Goal: Find specific page/section: Find specific page/section

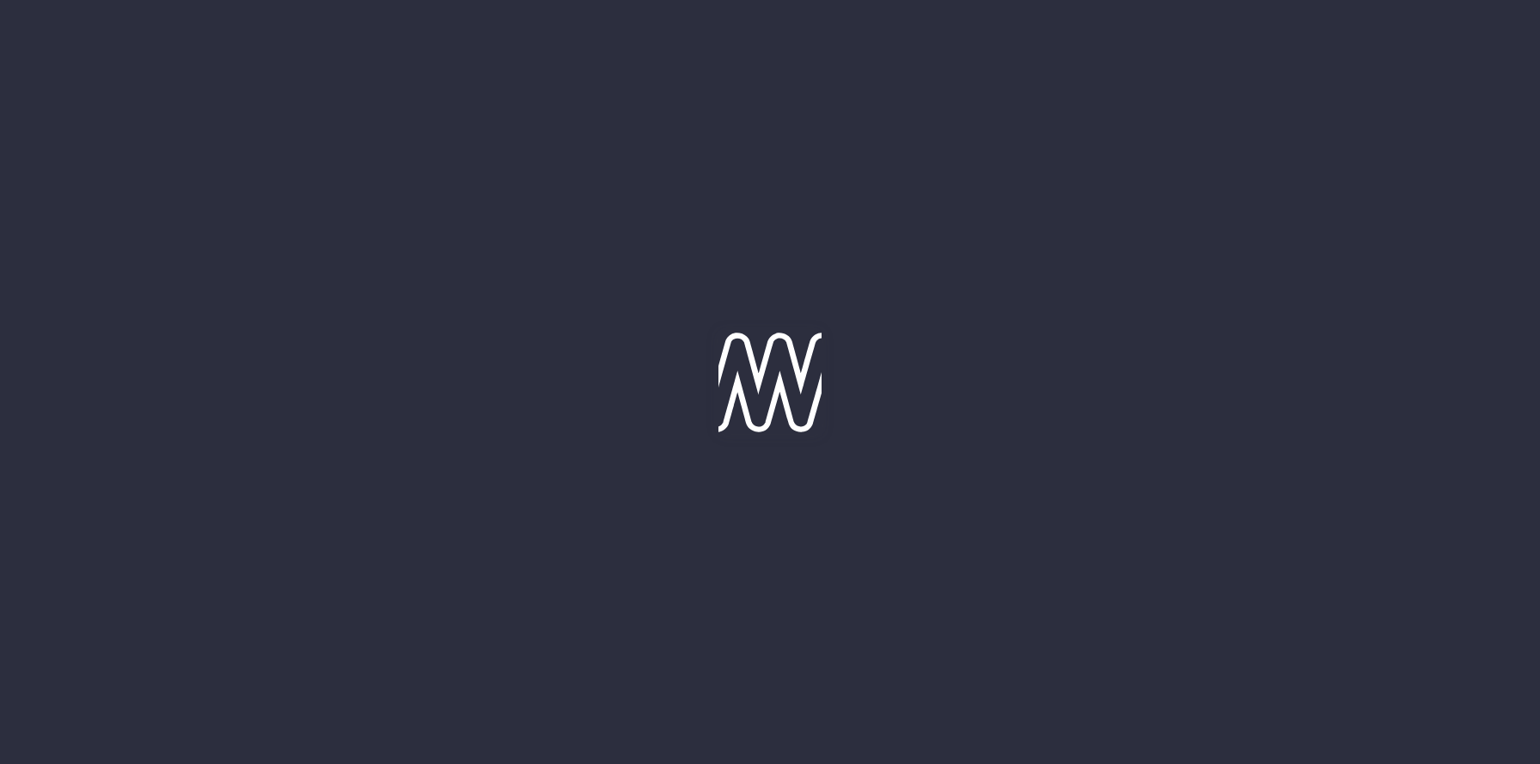
type input "[DATE]"
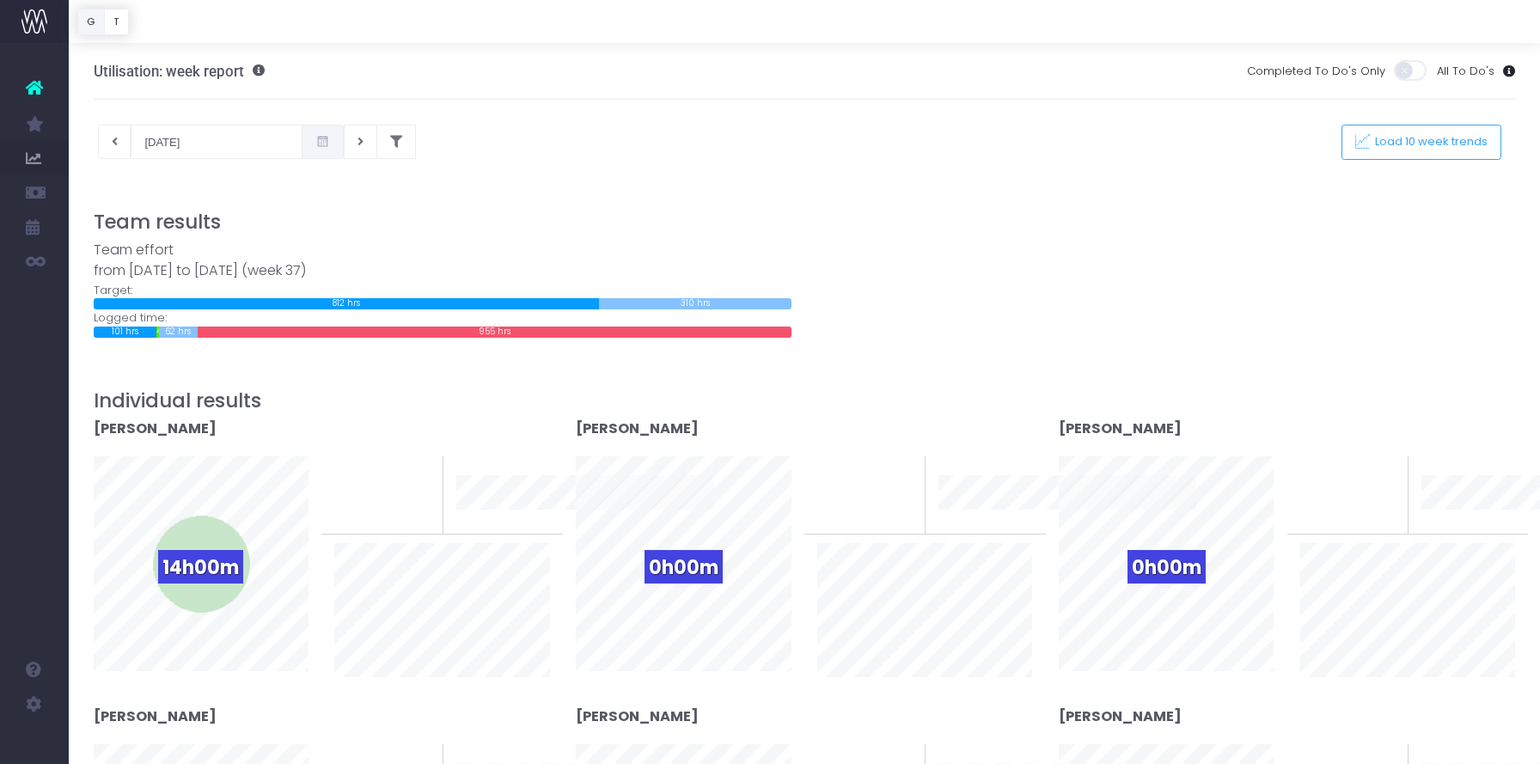
click at [93, 22] on button "G" at bounding box center [91, 22] width 28 height 27
click at [114, 23] on button "T" at bounding box center [116, 22] width 25 height 27
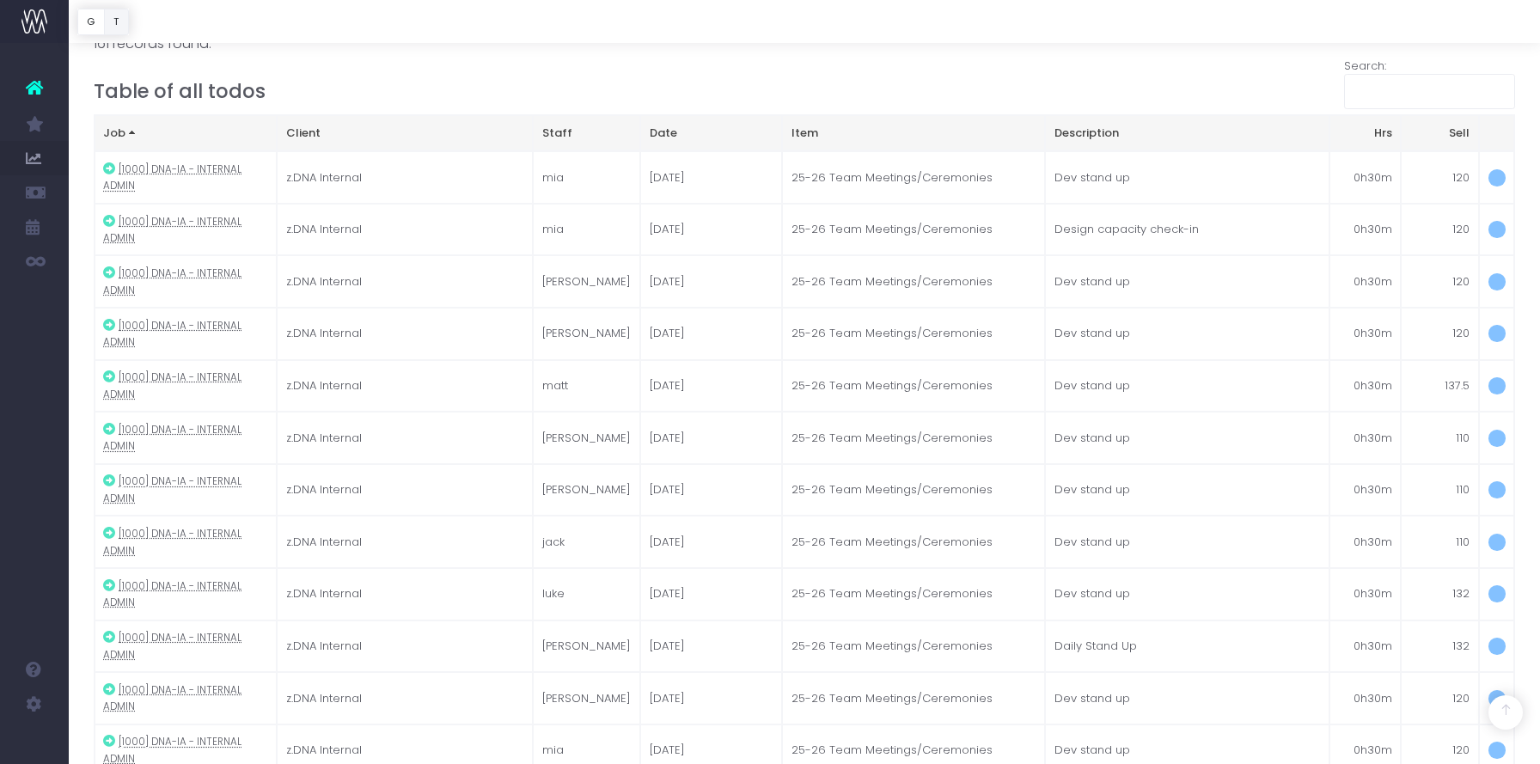
scroll to position [3871, 0]
click at [89, 28] on button "G" at bounding box center [91, 22] width 28 height 27
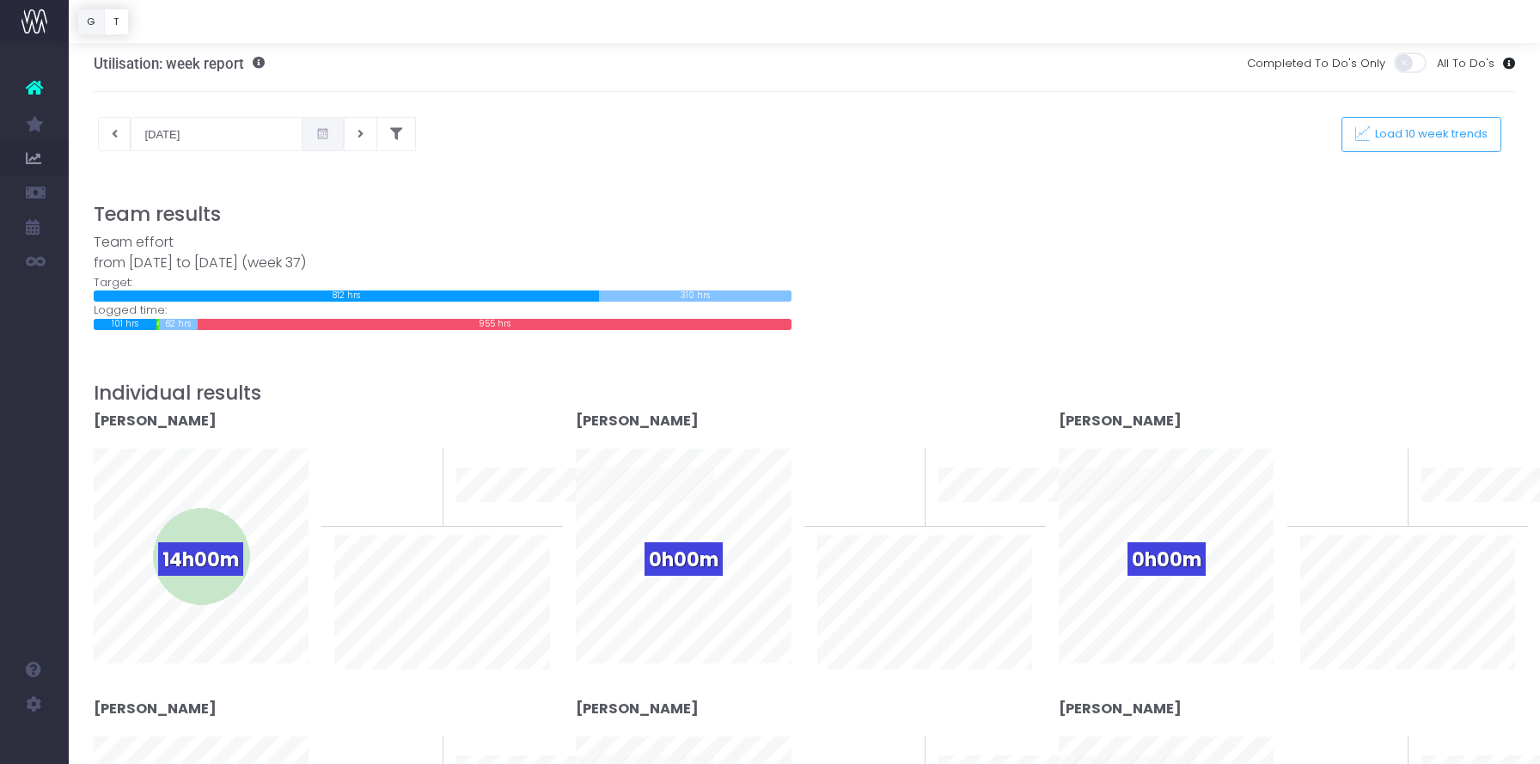
scroll to position [0, 0]
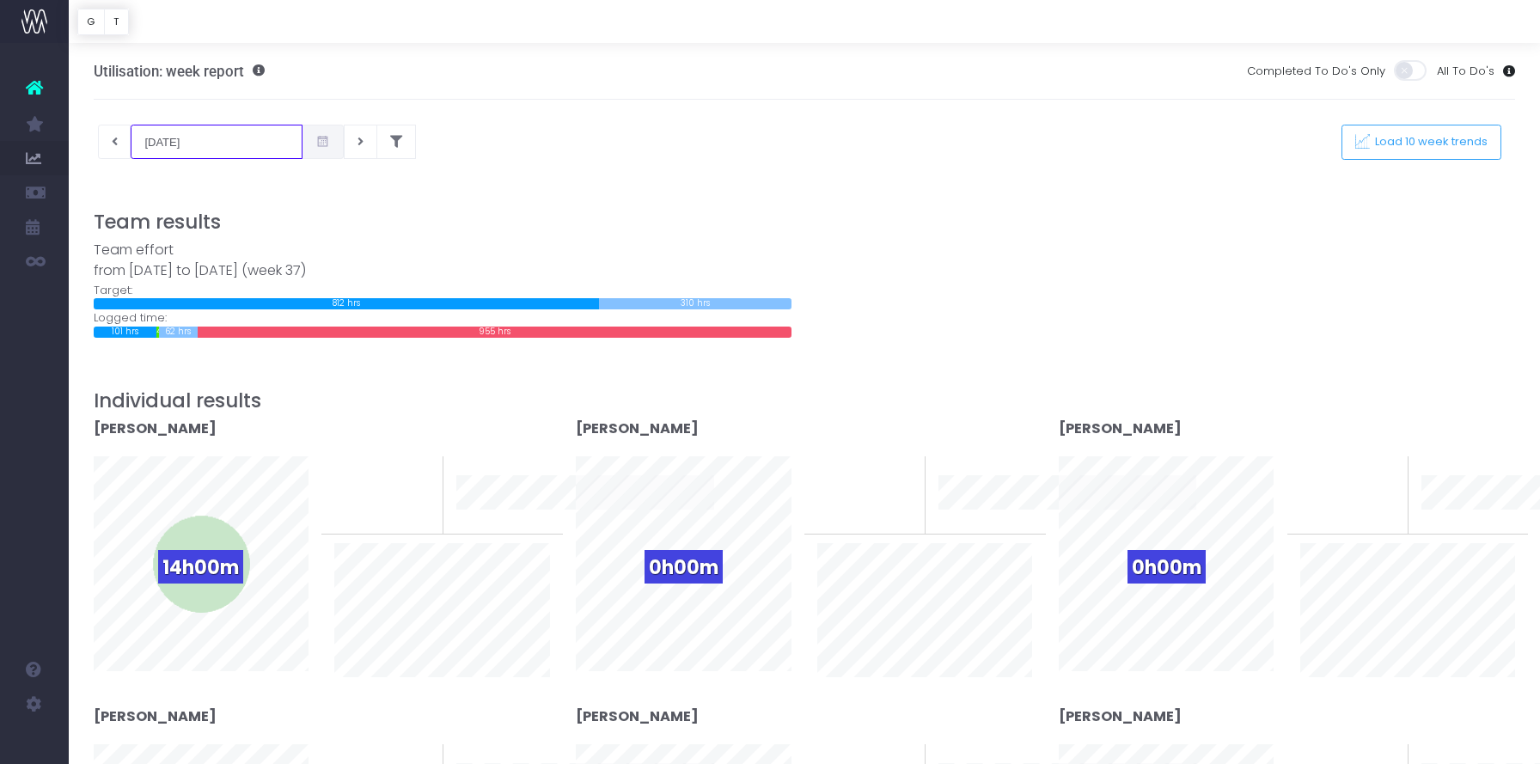
click at [212, 144] on input "[DATE]" at bounding box center [217, 142] width 172 height 34
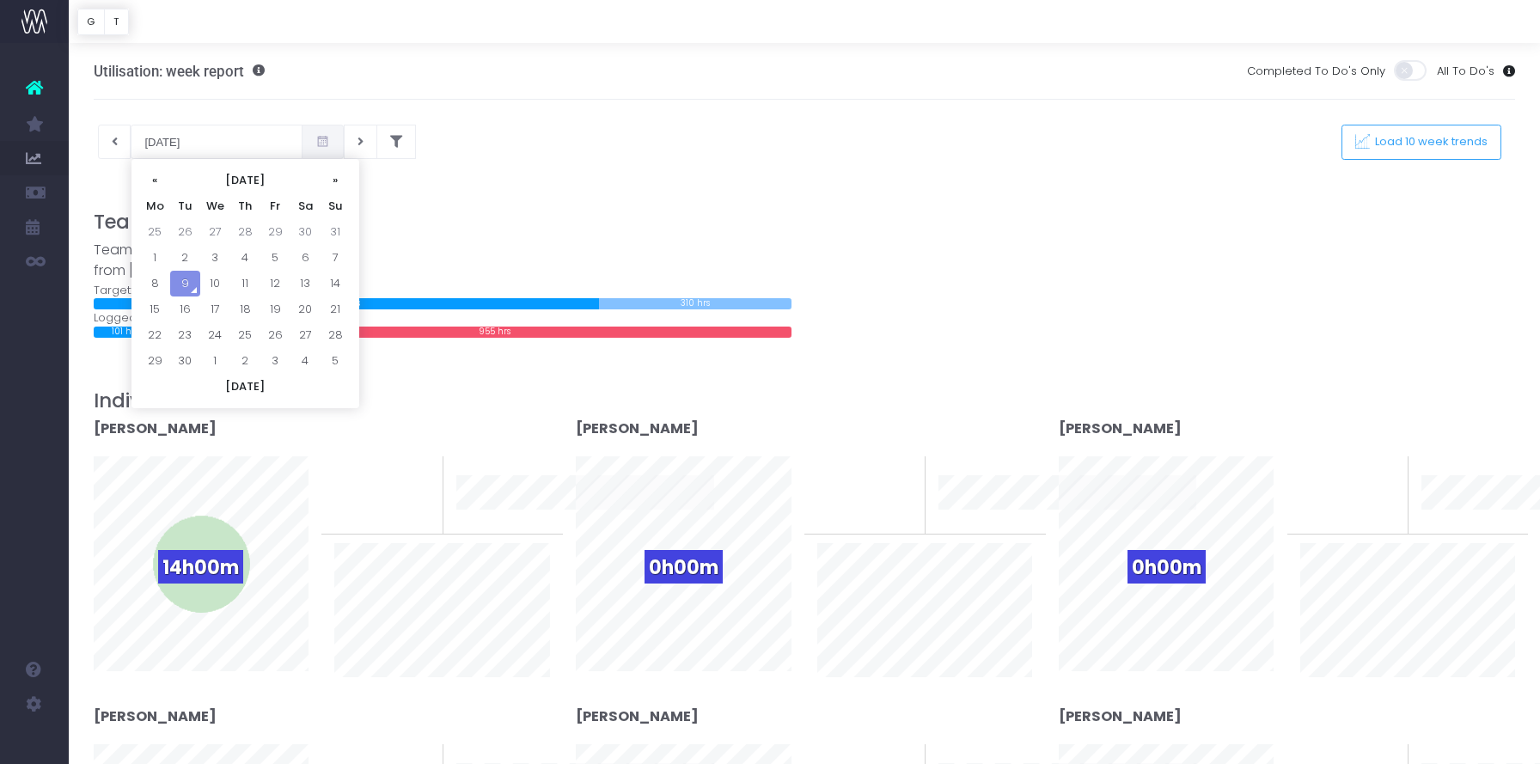
click at [432, 147] on div "[DATE] This week Load 10 week trends" at bounding box center [805, 142] width 1449 height 34
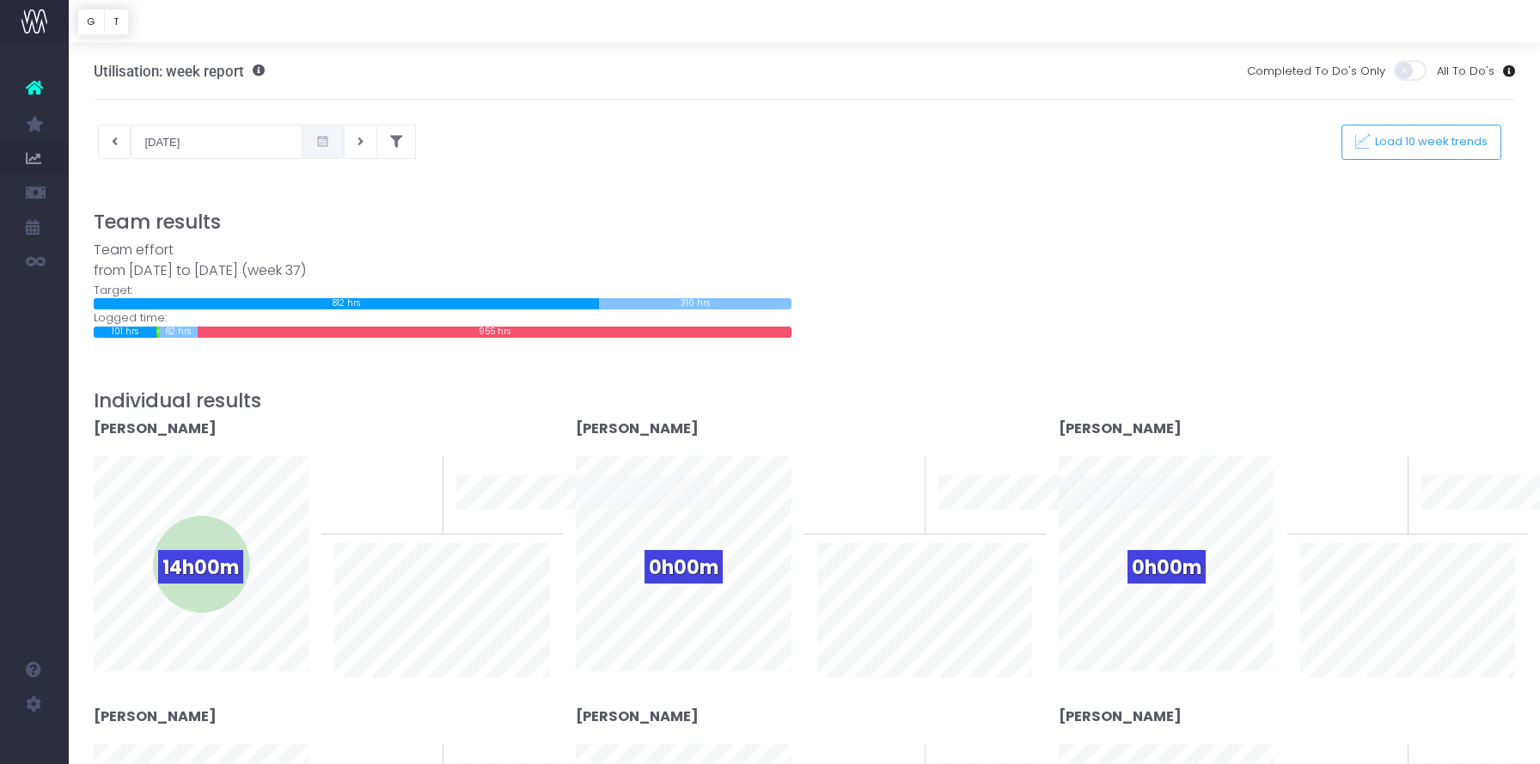
click at [315, 142] on icon at bounding box center [322, 142] width 15 height 0
click at [505, 166] on div at bounding box center [805, 172] width 1423 height 26
click at [1394, 137] on span "Load 10 week trends" at bounding box center [1429, 142] width 119 height 15
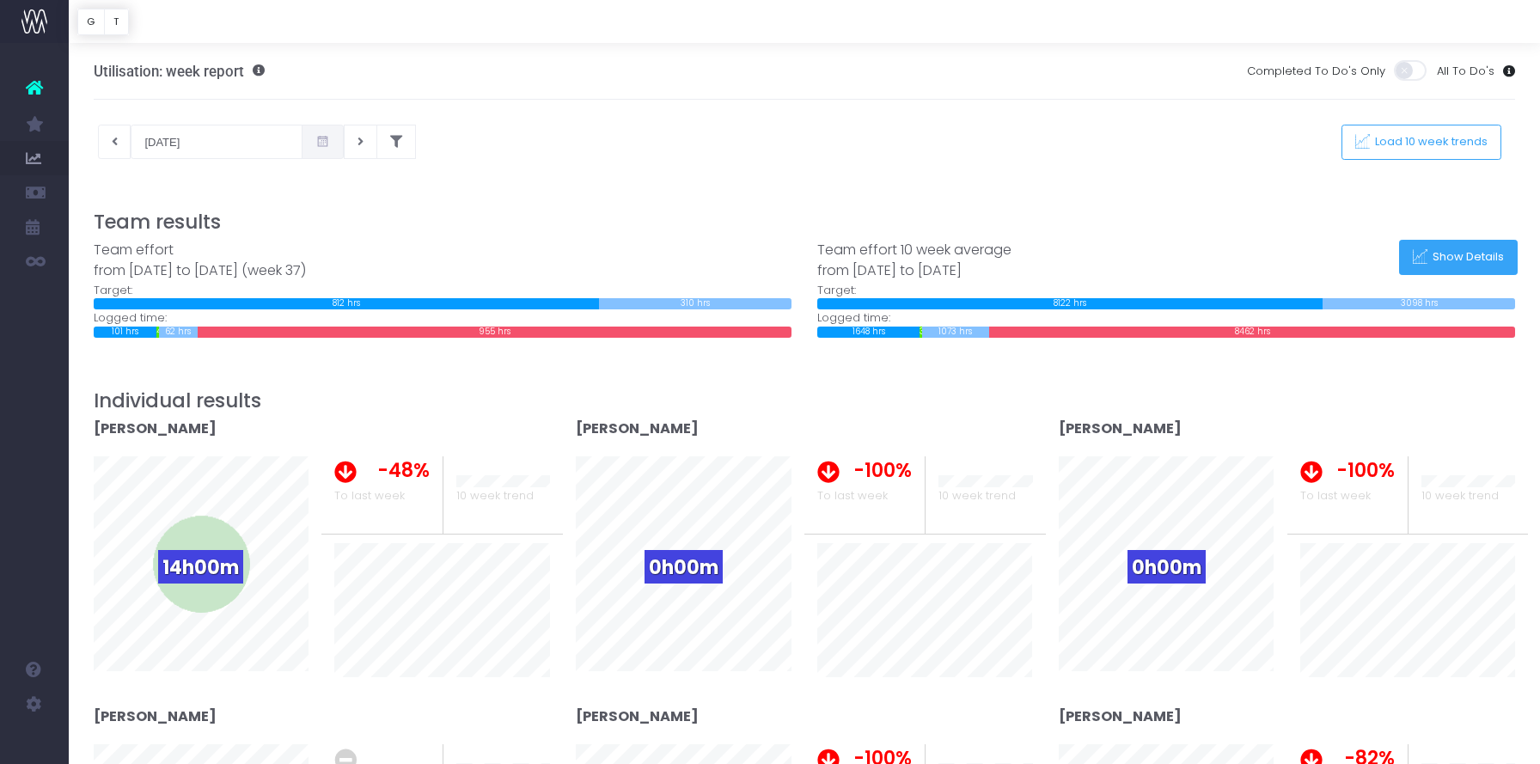
click at [1425, 264] on icon at bounding box center [1420, 257] width 15 height 15
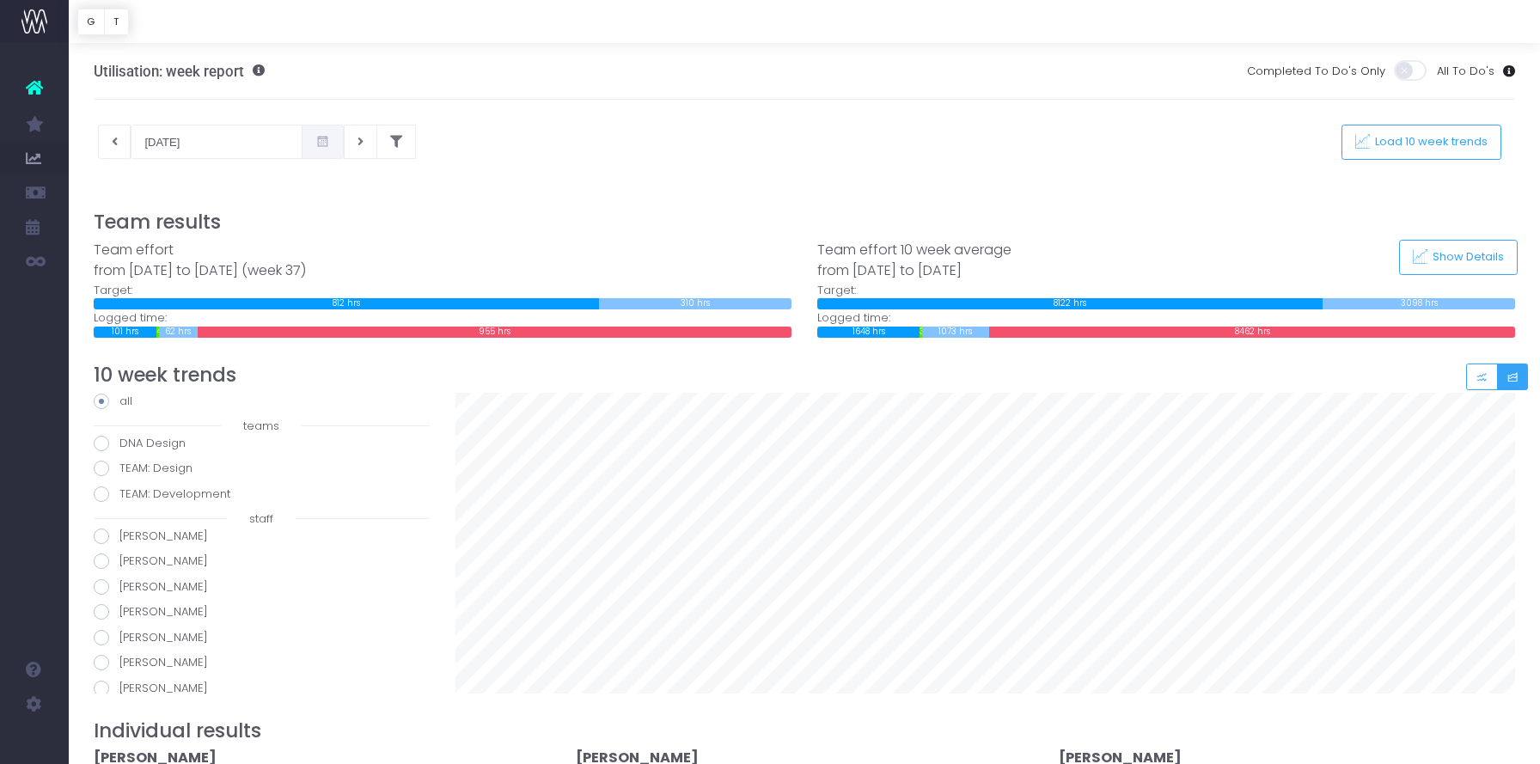
click at [156, 440] on label "DNA Design" at bounding box center [262, 443] width 336 height 17
click at [131, 440] on input "DNA Design" at bounding box center [124, 440] width 11 height 11
radio input "true"
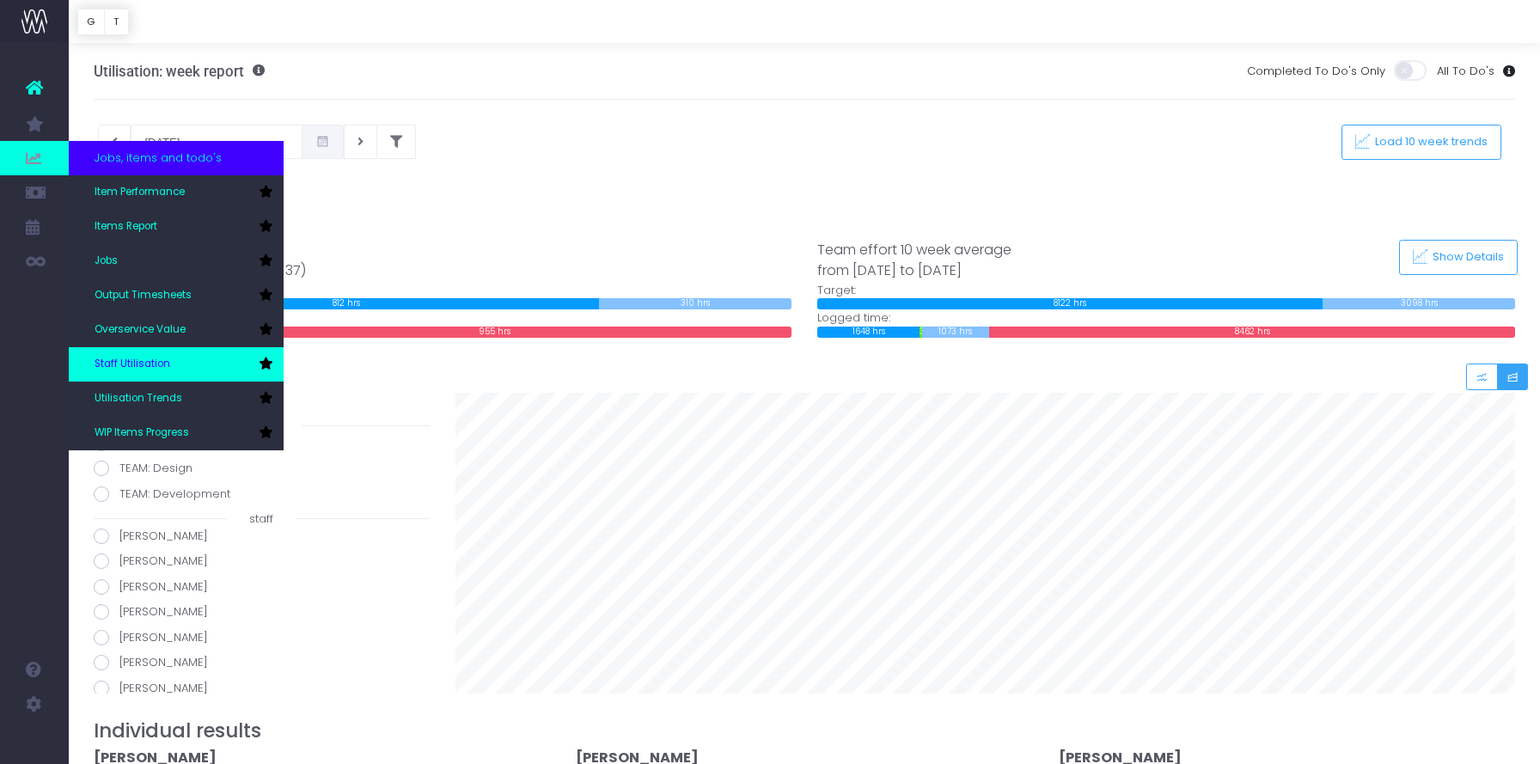
click at [194, 363] on link "Staff Utilisation" at bounding box center [176, 364] width 215 height 34
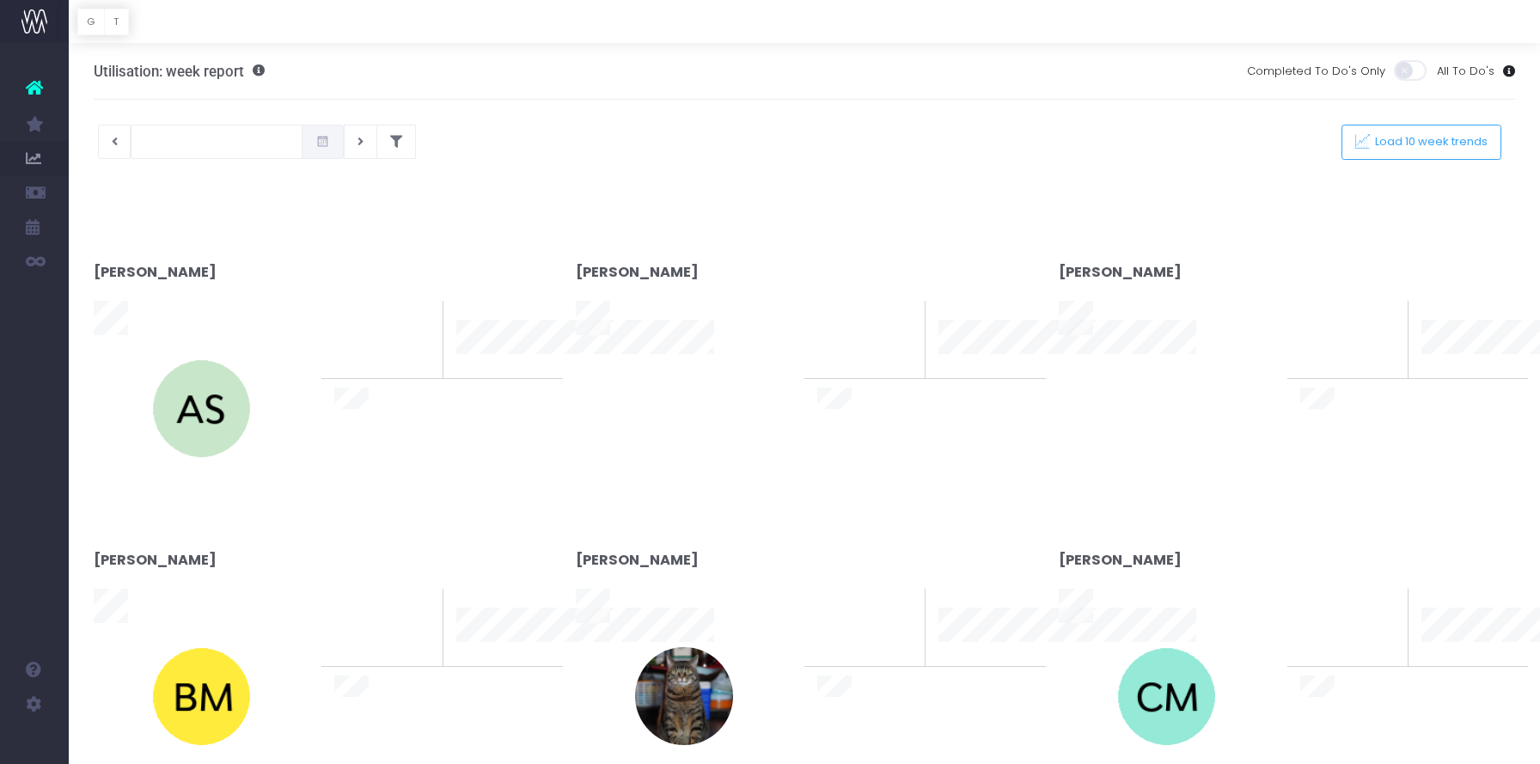
type input "[DATE]"
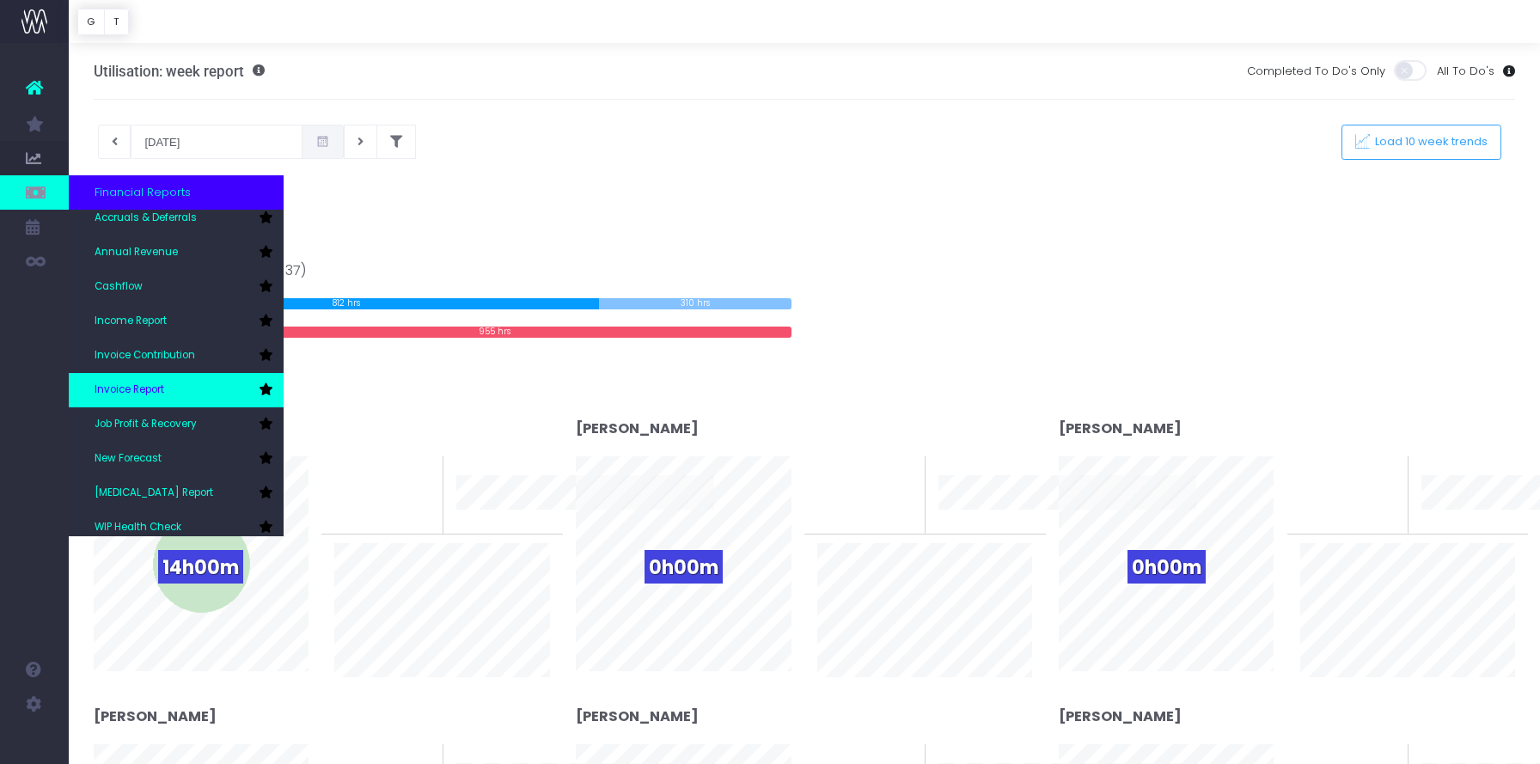
scroll to position [7, 0]
click at [172, 393] on link "Invoice Report" at bounding box center [176, 392] width 215 height 34
